Goal: Obtain resource: Download file/media

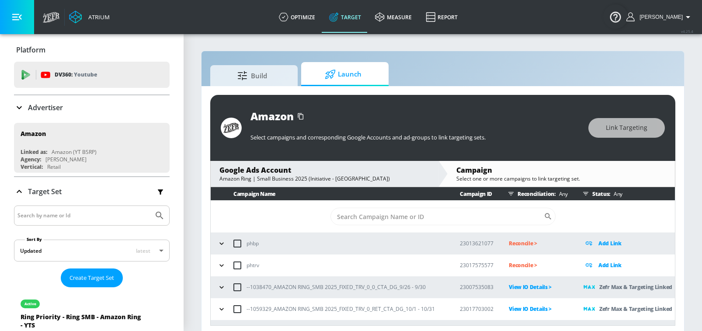
scroll to position [4, 0]
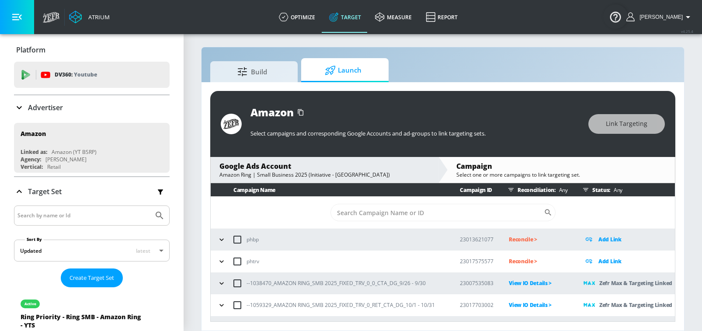
click at [225, 282] on td "--1038470_AMAZON RING_SMB 2025_FIXED_TRV_0_0_CTA_DG_9/26 - 9/30" at bounding box center [328, 283] width 235 height 22
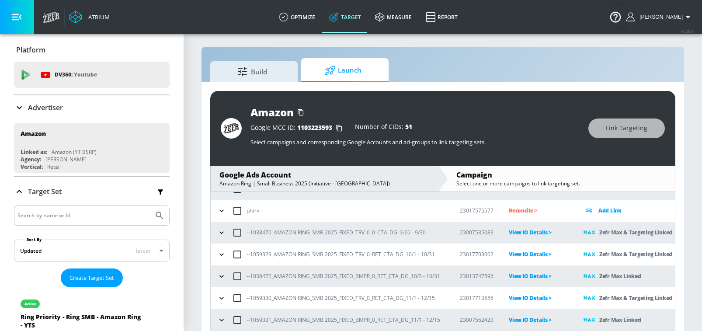
scroll to position [60, 0]
click at [219, 230] on icon "button" at bounding box center [221, 231] width 9 height 9
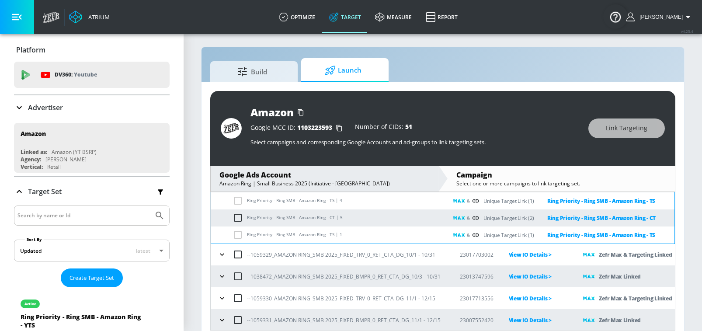
scroll to position [175, 0]
drag, startPoint x: 331, startPoint y: 216, endPoint x: 246, endPoint y: 217, distance: 84.8
click at [246, 217] on td "Ring Priority - Ring SMB - Amazon Ring - CT | 5" at bounding box center [329, 217] width 237 height 17
copy td "Ring Priority - Ring SMB - Amazon Ring - CT"
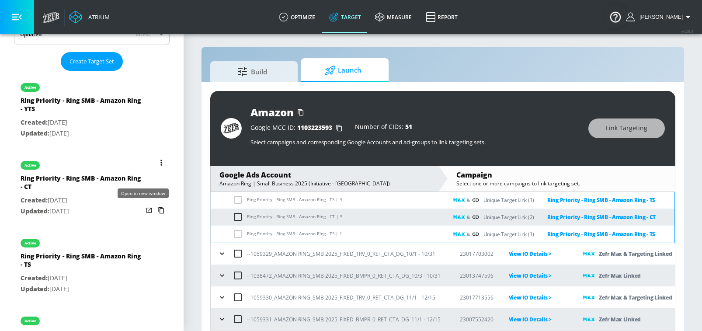
click at [145, 210] on icon "list of Target Set" at bounding box center [149, 210] width 9 height 9
drag, startPoint x: 334, startPoint y: 234, endPoint x: 246, endPoint y: 234, distance: 87.9
click at [246, 234] on td "Ring Priority - Ring SMB - Amazon Ring - TS | 1" at bounding box center [329, 234] width 237 height 17
copy td "Ring Priority - Ring SMB - Amazon Ring - TS"
click at [145, 271] on div "list of Target Set" at bounding box center [155, 264] width 24 height 69
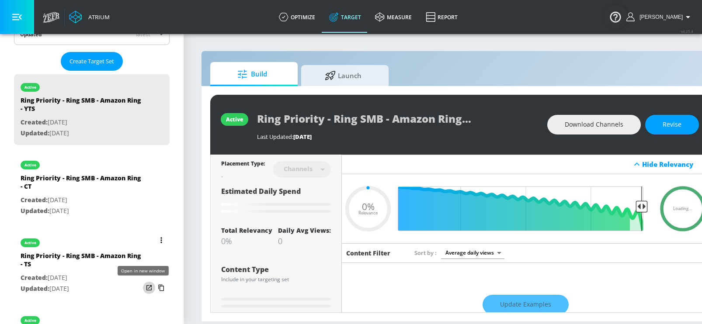
click at [145, 289] on icon "list of Target Set" at bounding box center [149, 288] width 9 height 9
type input "0.5"
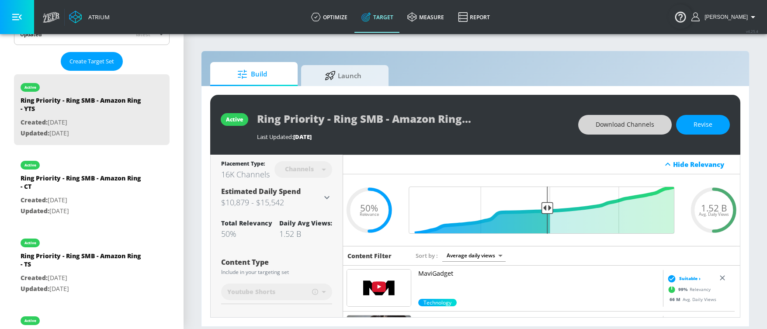
click at [608, 129] on span "Download Channels" at bounding box center [625, 124] width 59 height 11
